Goal: Find specific page/section: Find specific page/section

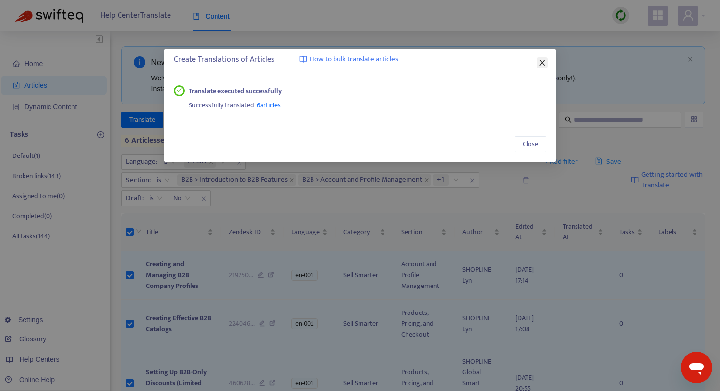
click at [544, 63] on icon "close" at bounding box center [543, 63] width 8 height 8
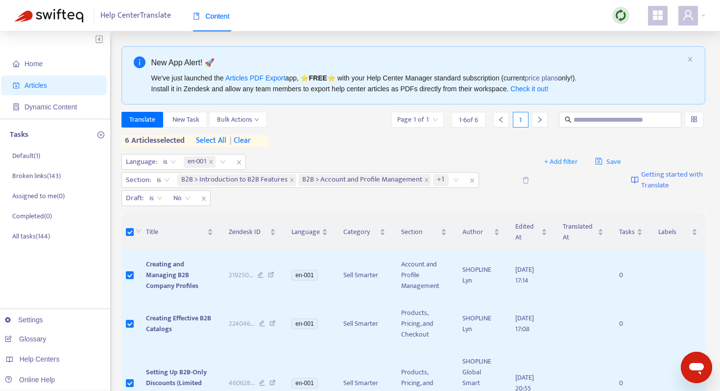
click at [623, 15] on img at bounding box center [621, 15] width 12 height 12
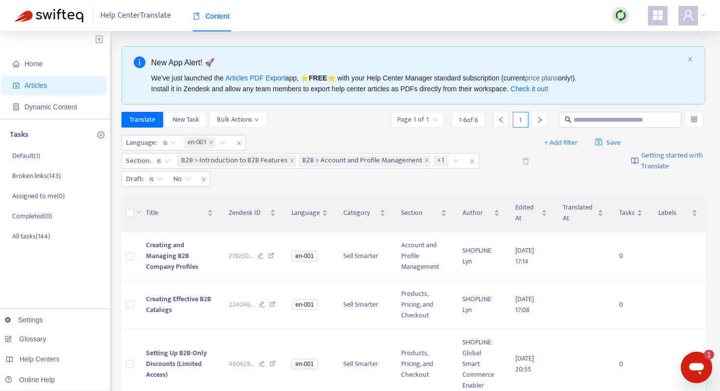
click at [624, 17] on img at bounding box center [621, 15] width 12 height 12
click at [630, 50] on link "Full Sync" at bounding box center [637, 51] width 35 height 11
